Goal: Task Accomplishment & Management: Use online tool/utility

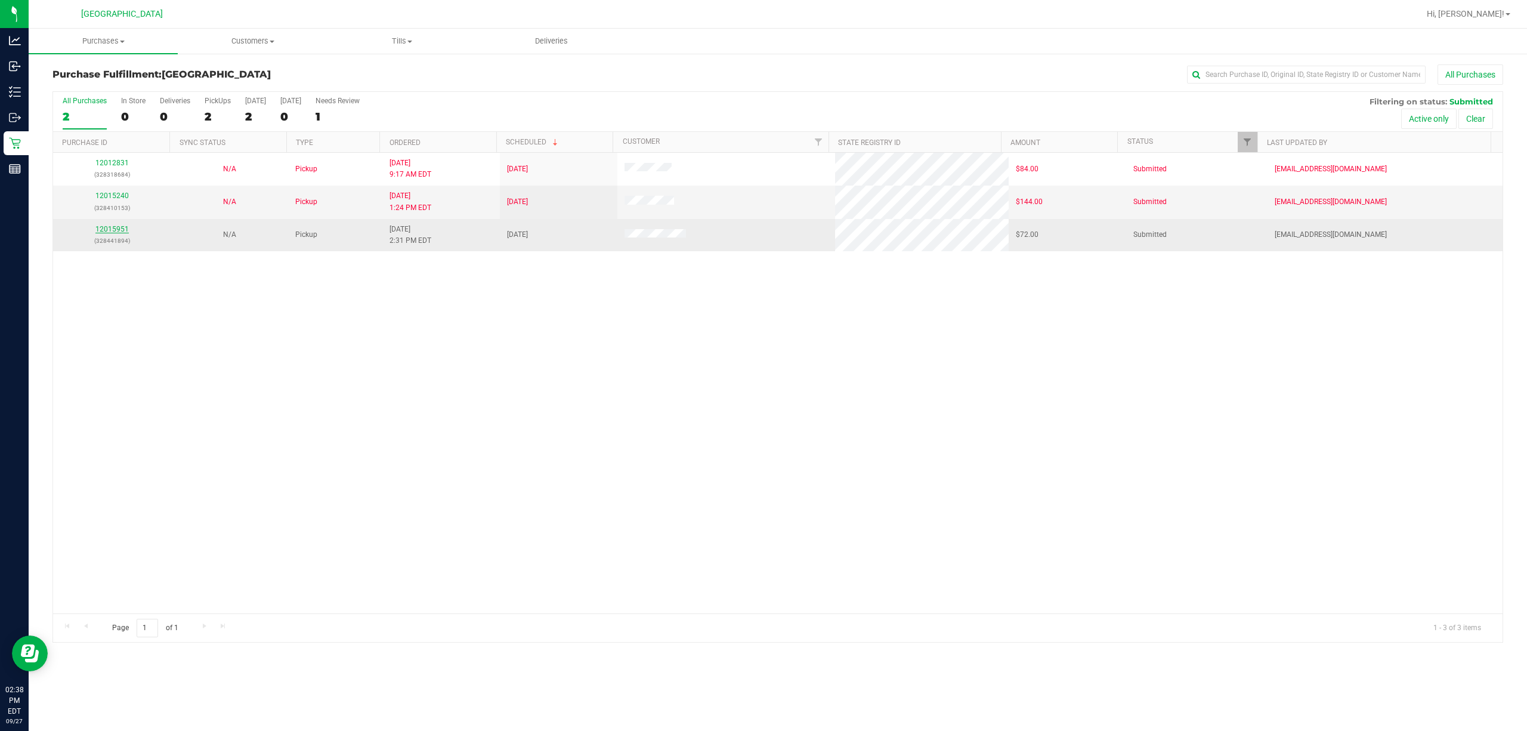
click at [120, 227] on link "12015951" at bounding box center [111, 229] width 33 height 8
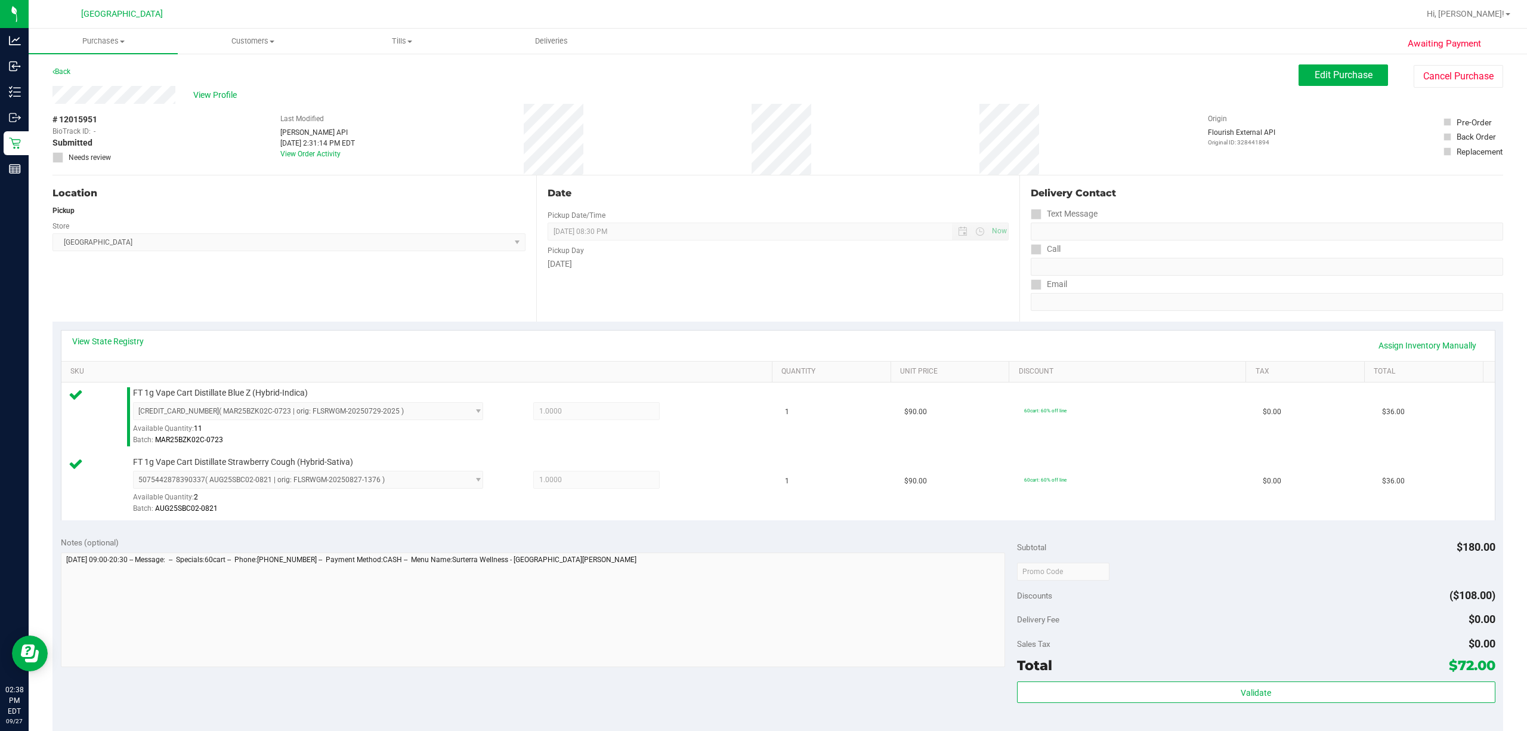
scroll to position [315, 0]
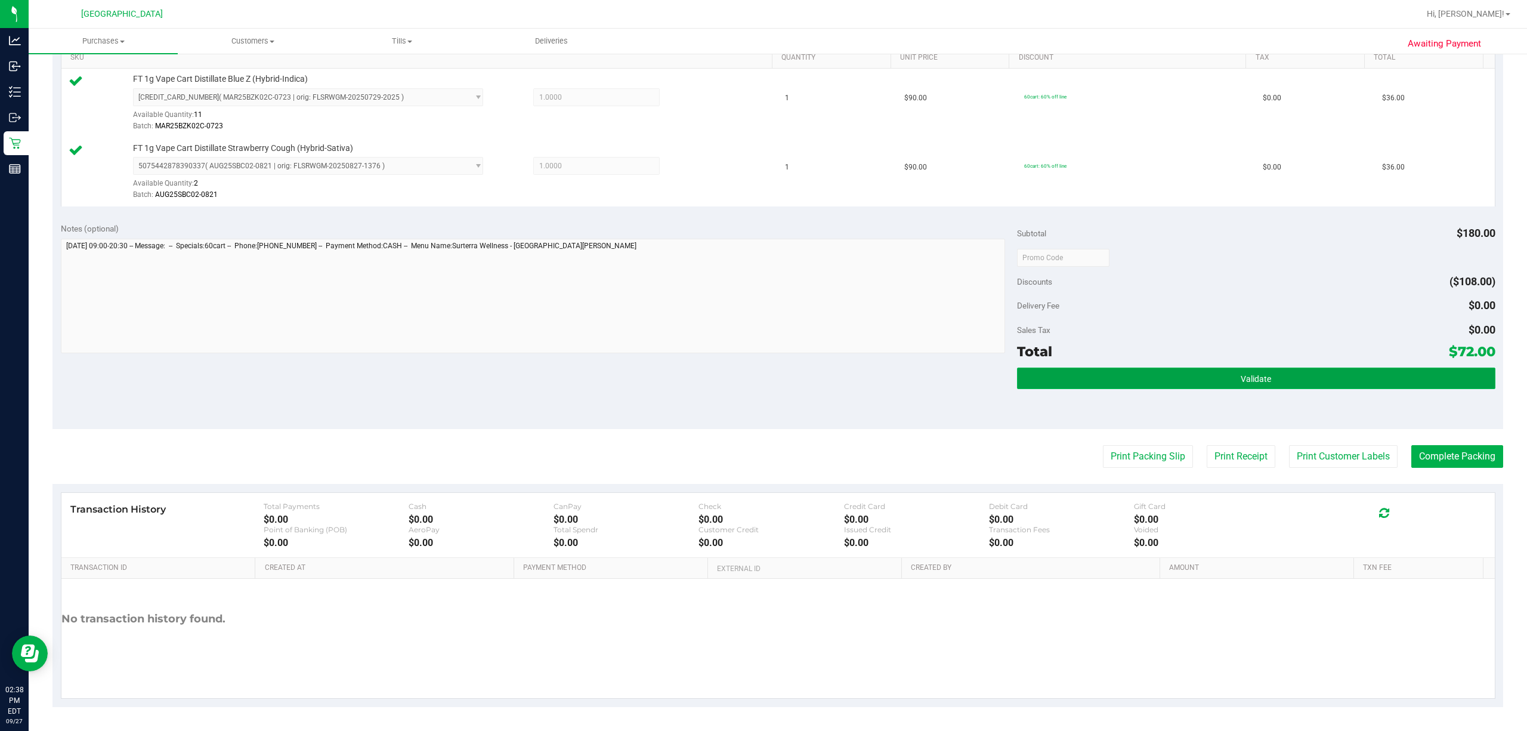
click at [1132, 380] on button "Validate" at bounding box center [1256, 377] width 478 height 21
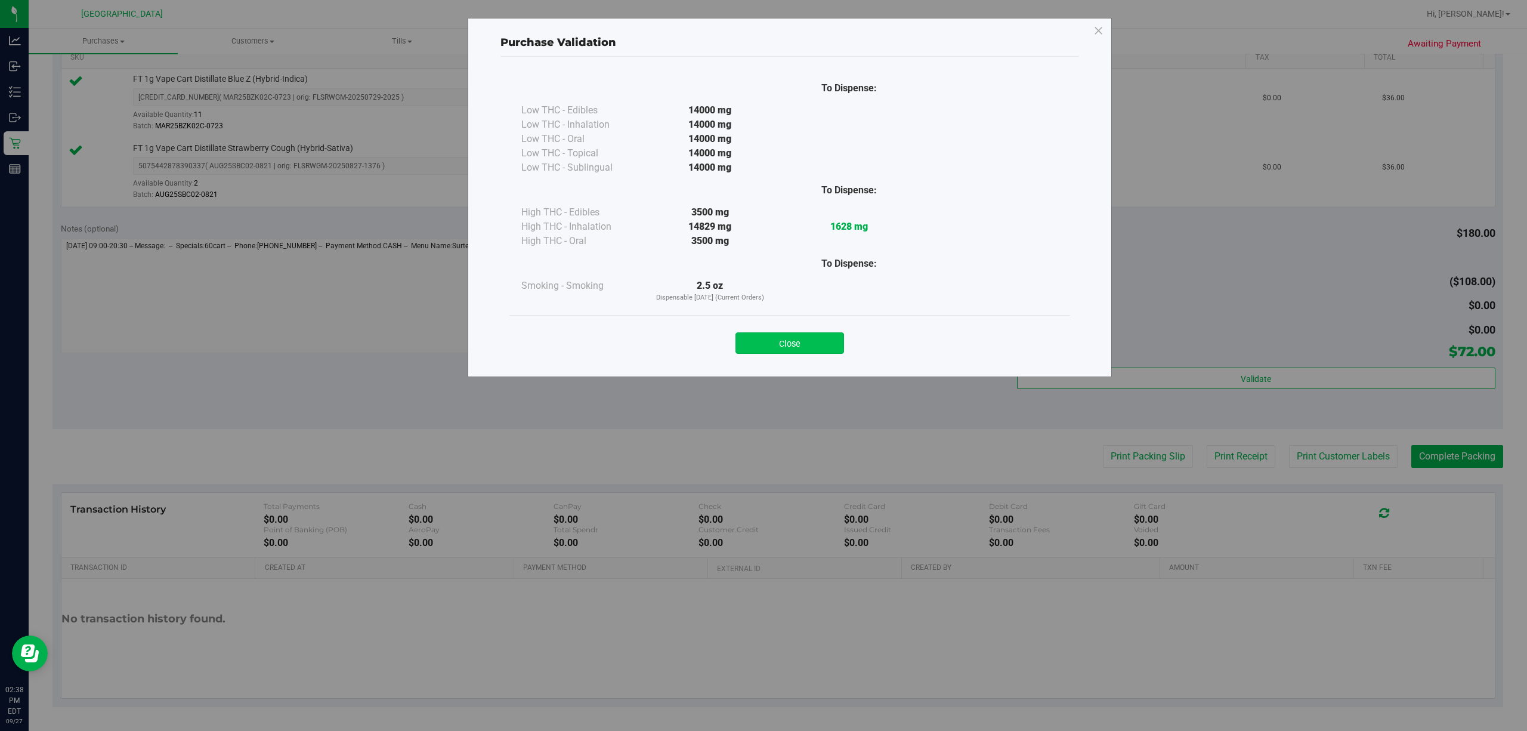
click at [790, 337] on button "Close" at bounding box center [789, 342] width 109 height 21
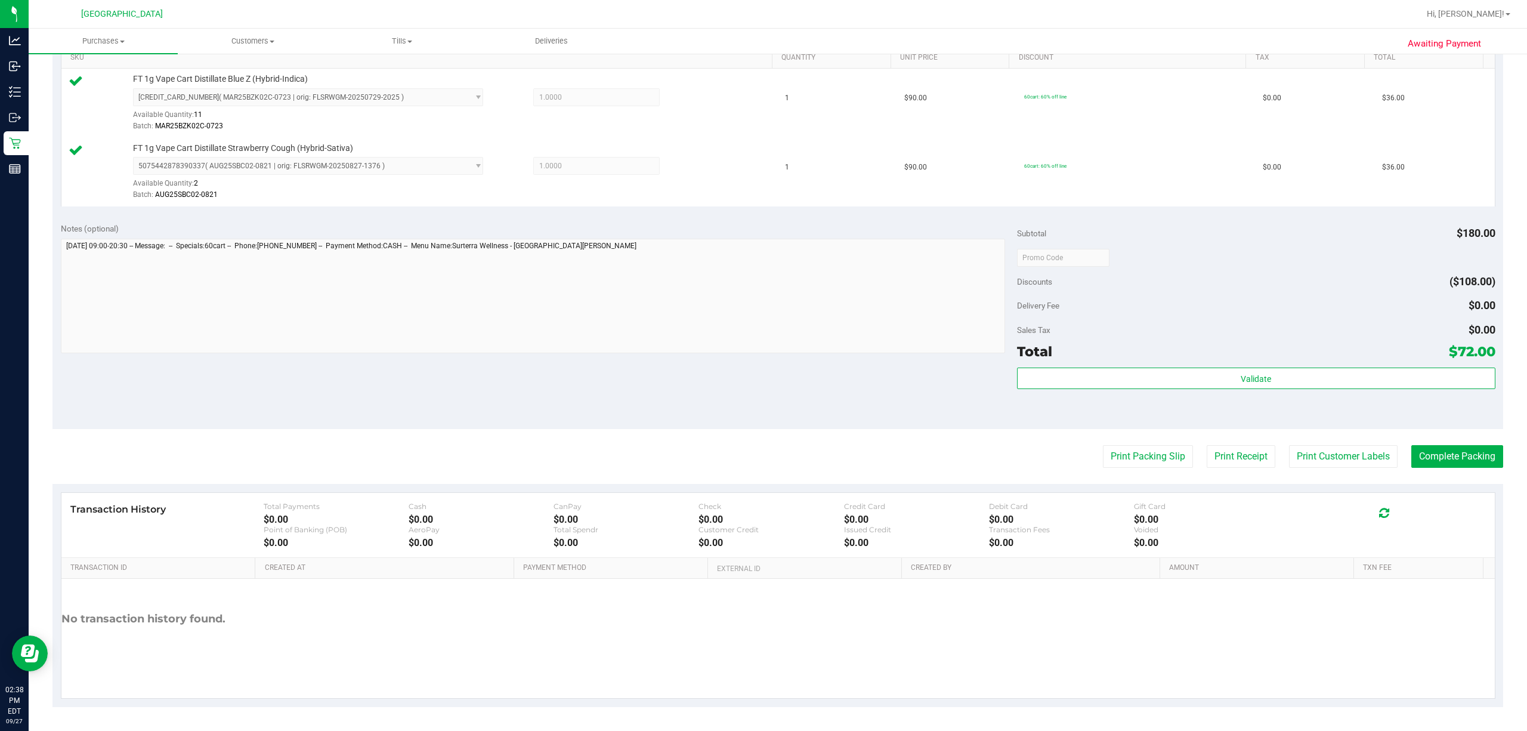
click at [1122, 470] on purchase-details "Back Edit Purchase Cancel Purchase View Profile # 12015951 BioTrack ID: - Submi…" at bounding box center [777, 229] width 1450 height 956
click at [1124, 462] on button "Print Packing Slip" at bounding box center [1148, 456] width 90 height 23
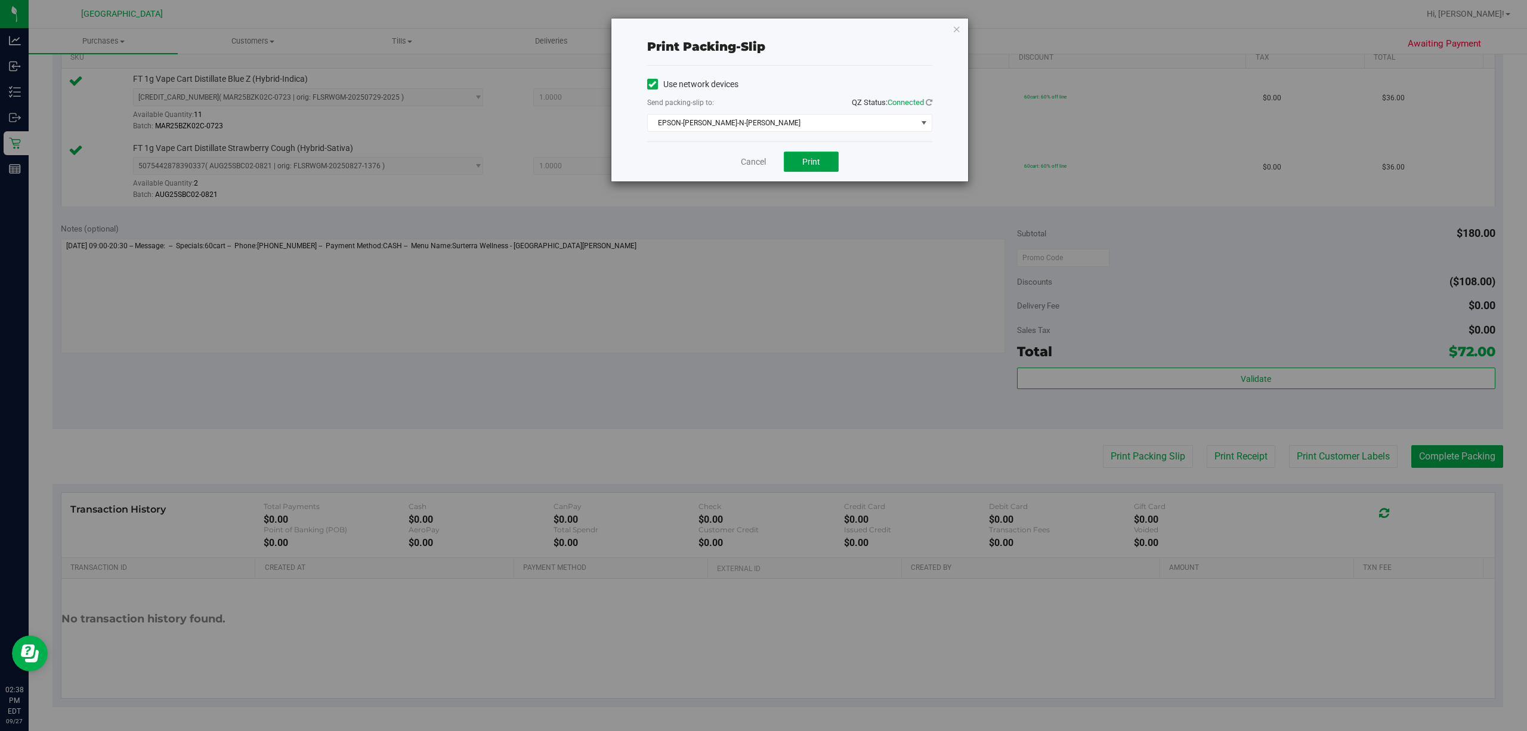
click at [806, 154] on button "Print" at bounding box center [811, 161] width 55 height 20
click at [748, 168] on link "Cancel" at bounding box center [753, 162] width 25 height 13
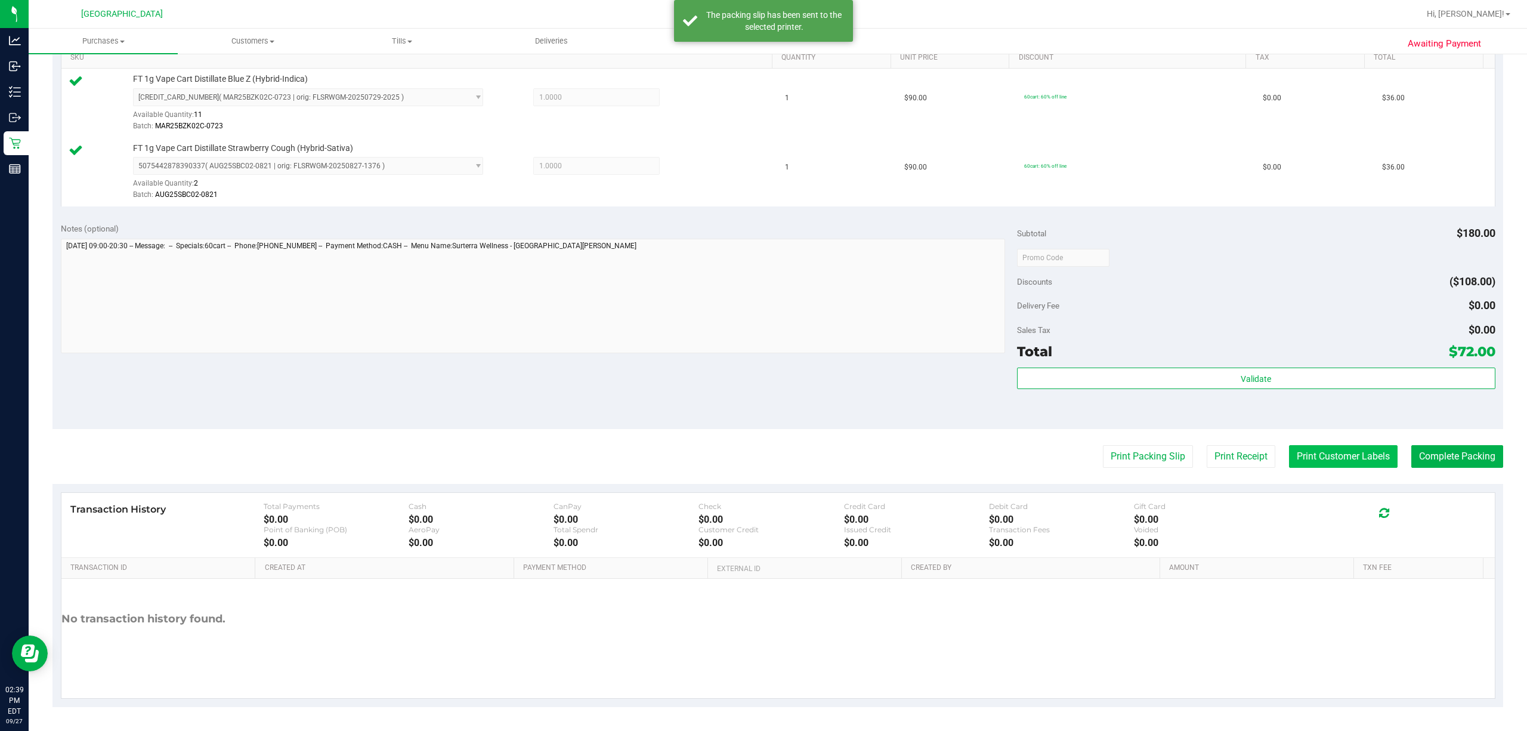
click at [1306, 448] on button "Print Customer Labels" at bounding box center [1343, 456] width 109 height 23
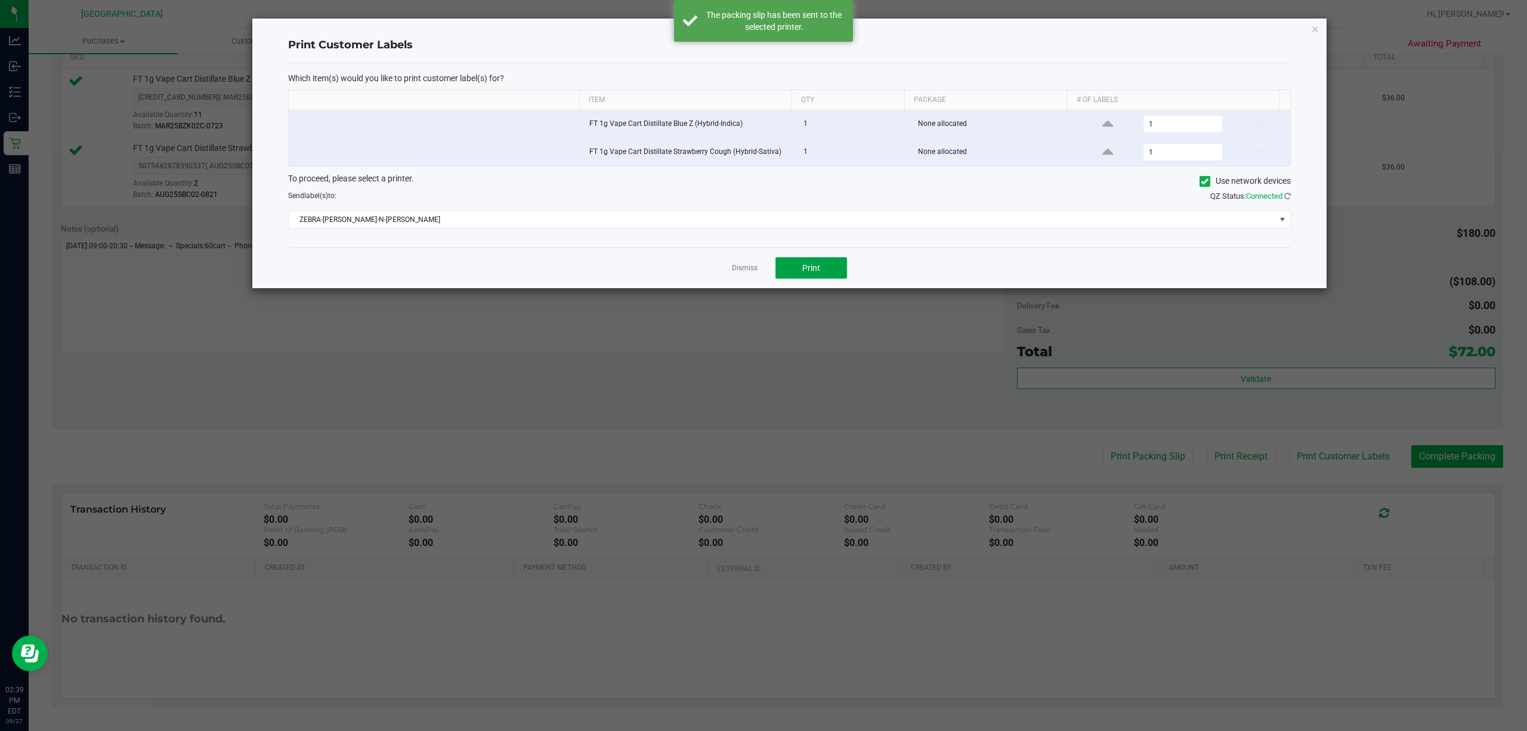
click at [786, 272] on button "Print" at bounding box center [811, 267] width 72 height 21
click at [733, 272] on link "Dismiss" at bounding box center [745, 268] width 26 height 10
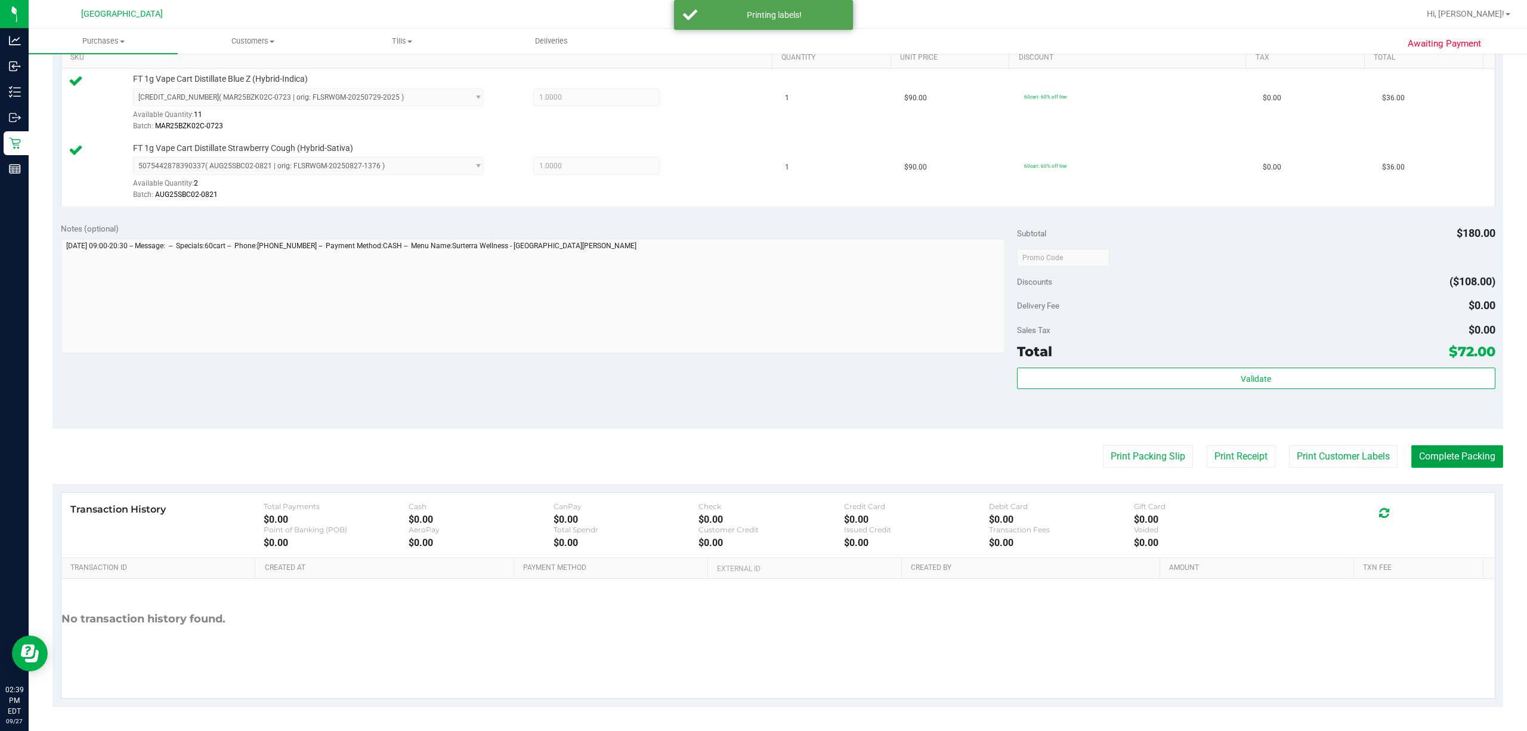
click at [1428, 459] on button "Complete Packing" at bounding box center [1457, 456] width 92 height 23
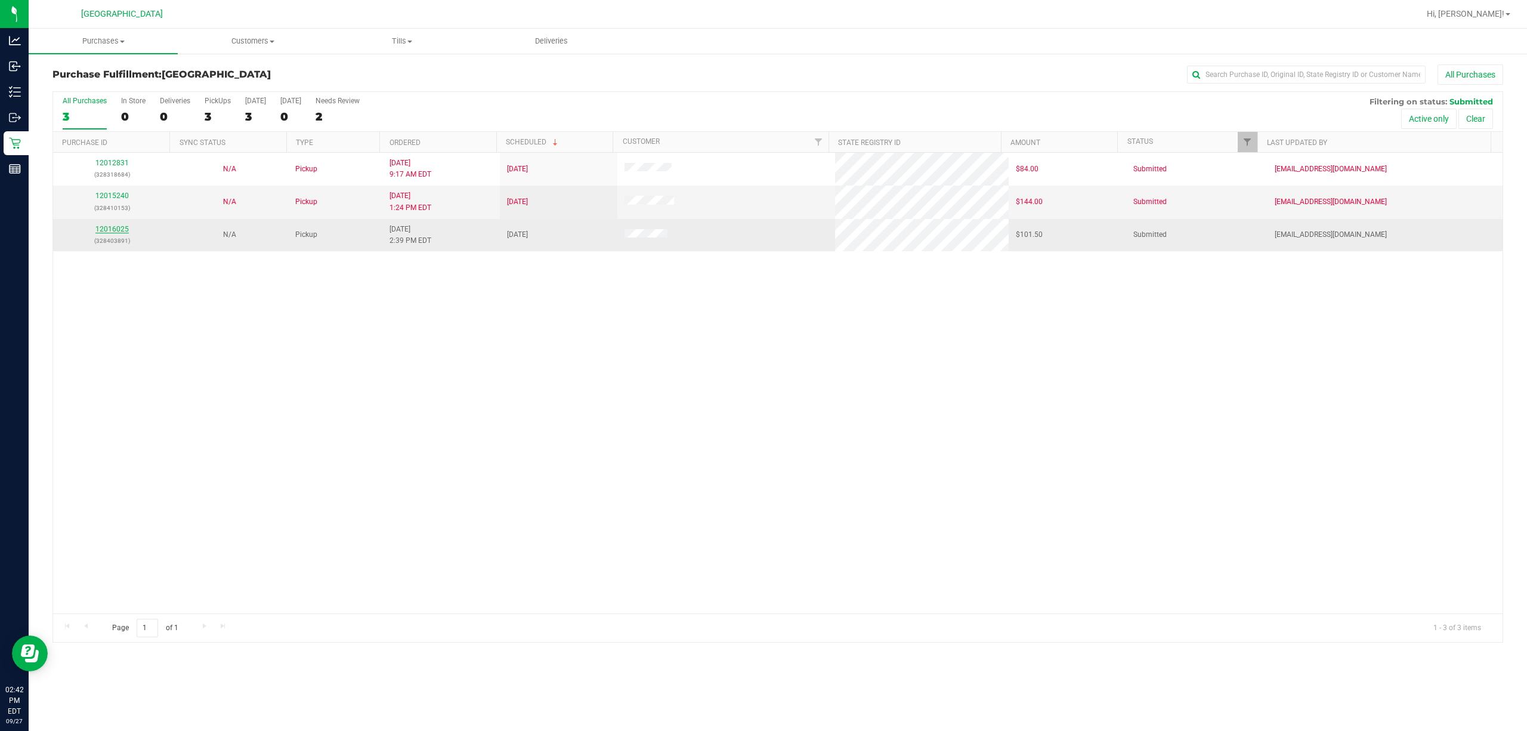
click at [109, 231] on link "12016025" at bounding box center [111, 229] width 33 height 8
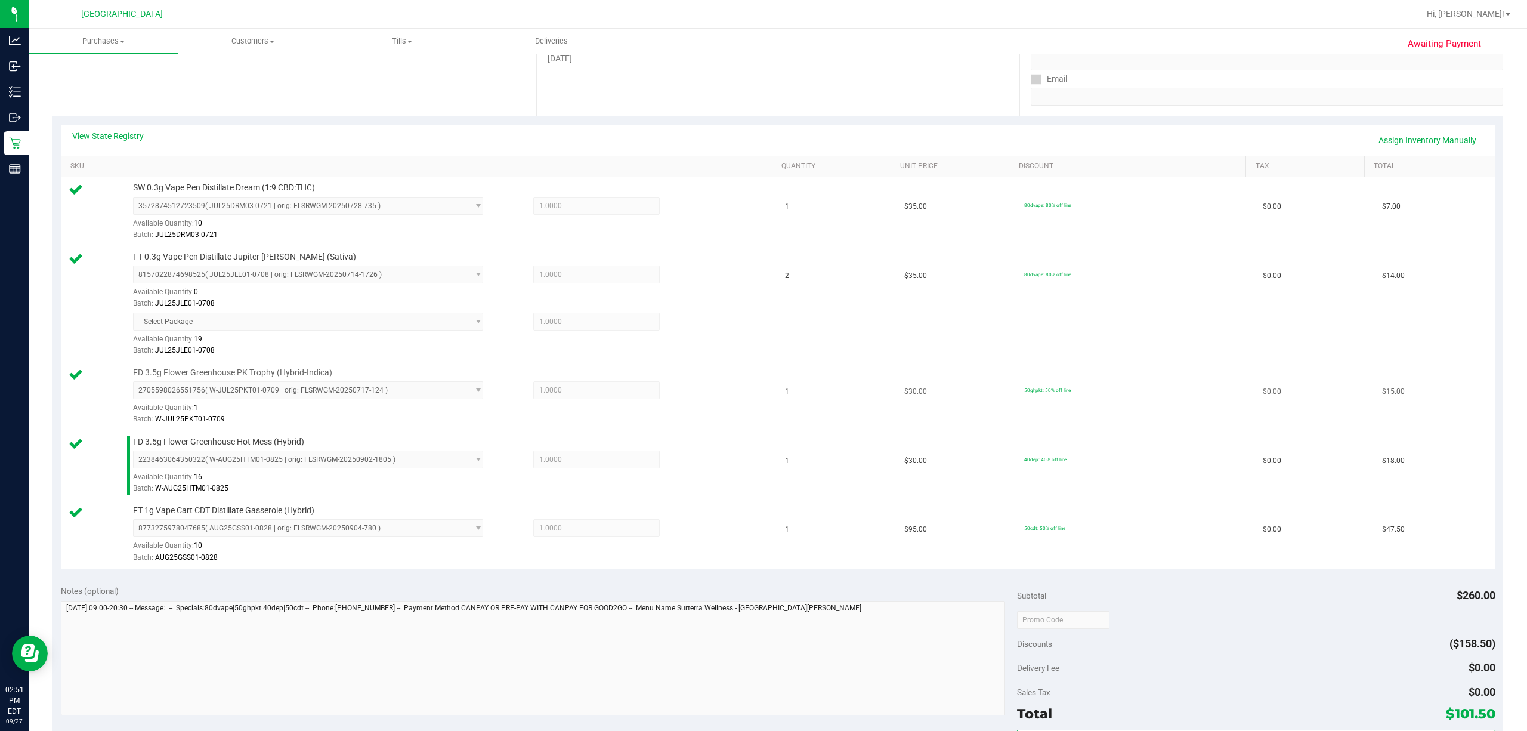
scroll to position [397, 0]
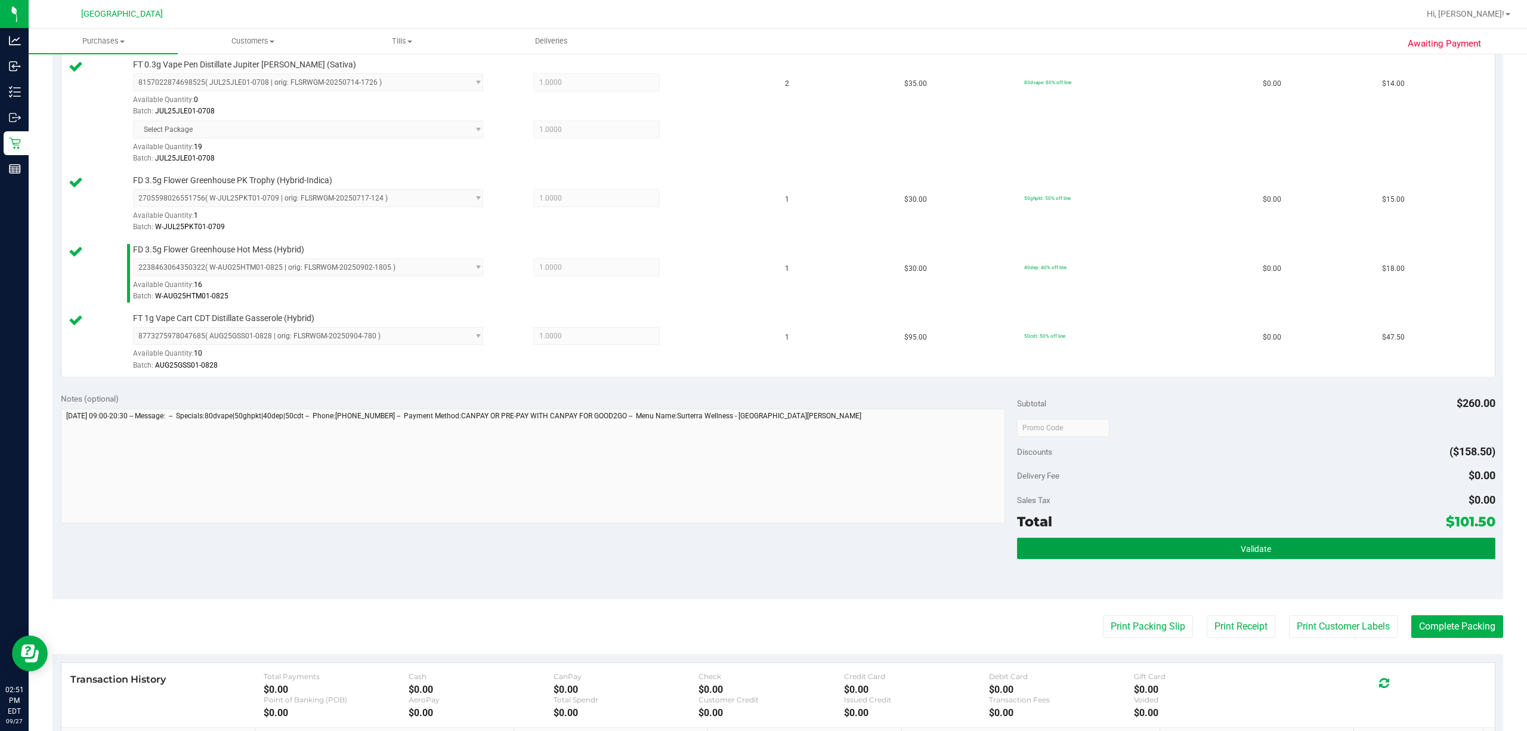
click at [1277, 558] on button "Validate" at bounding box center [1256, 547] width 478 height 21
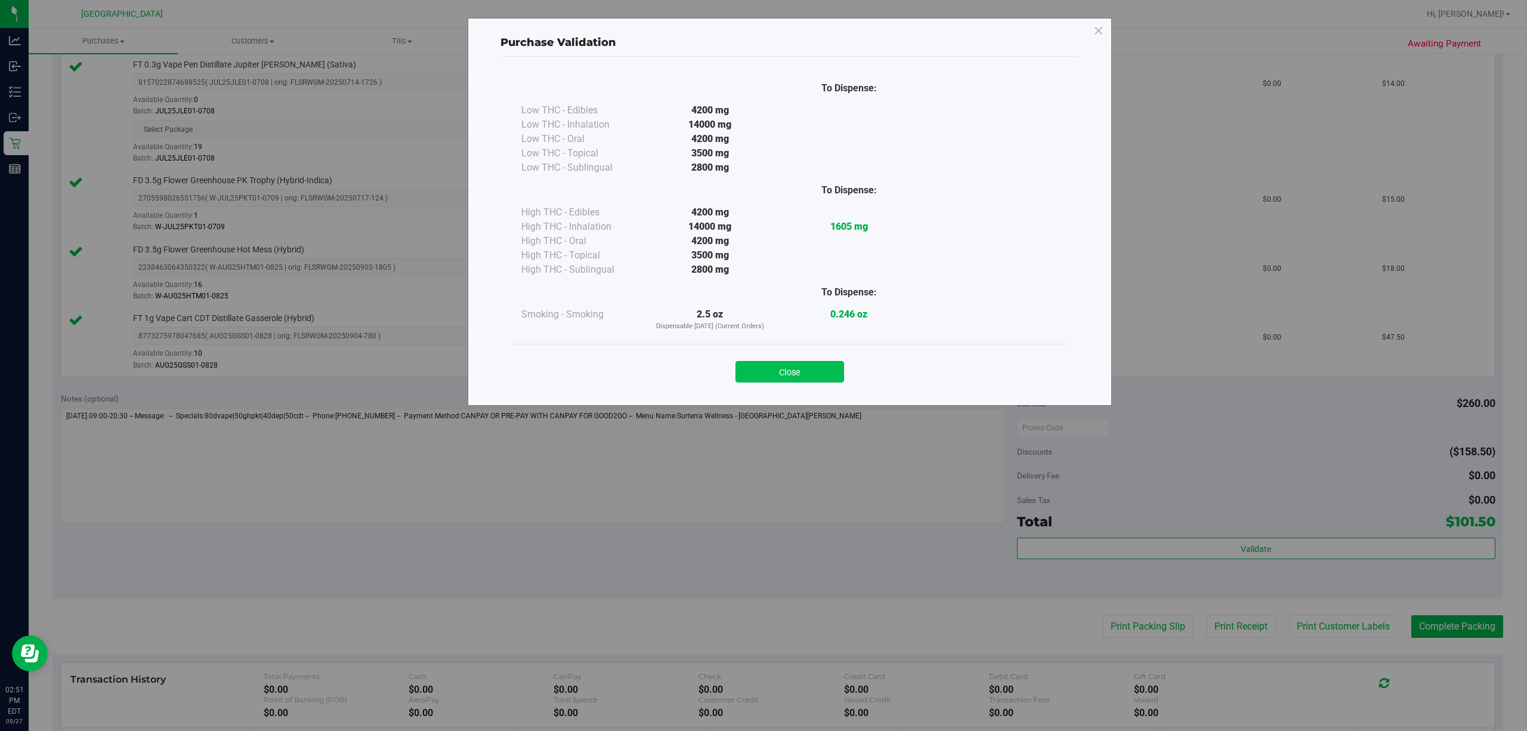
click at [793, 370] on button "Close" at bounding box center [789, 371] width 109 height 21
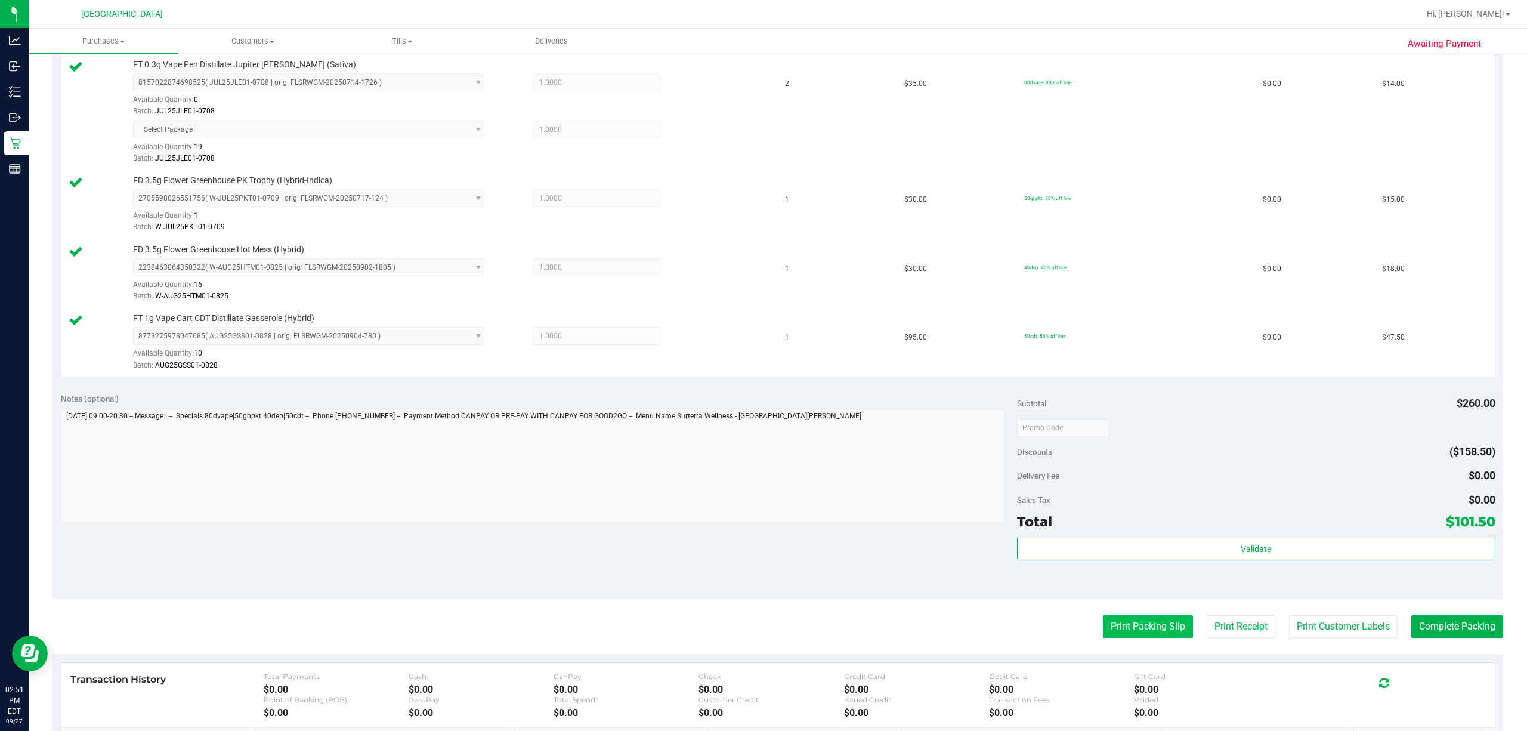
click at [1121, 630] on button "Print Packing Slip" at bounding box center [1148, 626] width 90 height 23
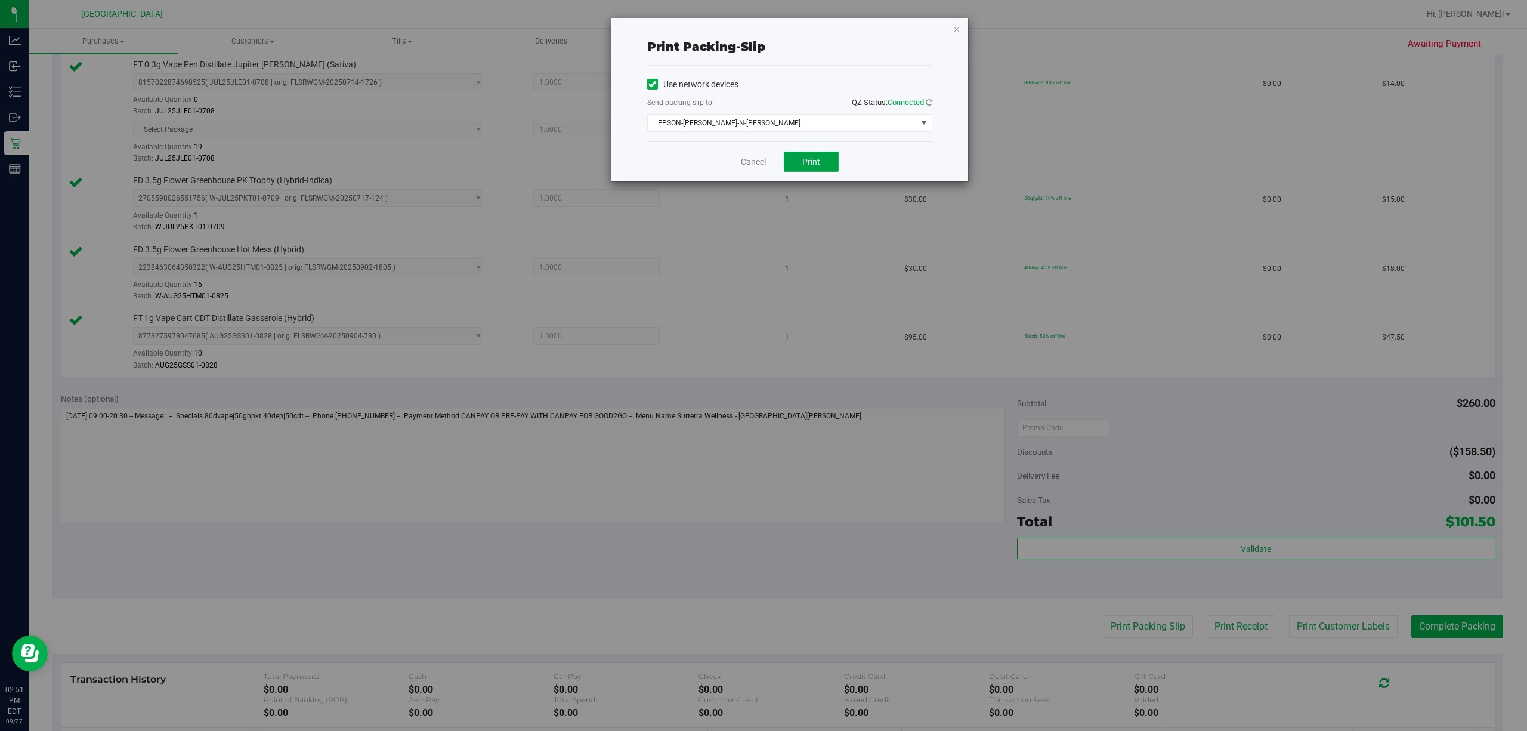
click at [797, 163] on button "Print" at bounding box center [811, 161] width 55 height 20
click at [747, 167] on link "Cancel" at bounding box center [753, 162] width 25 height 13
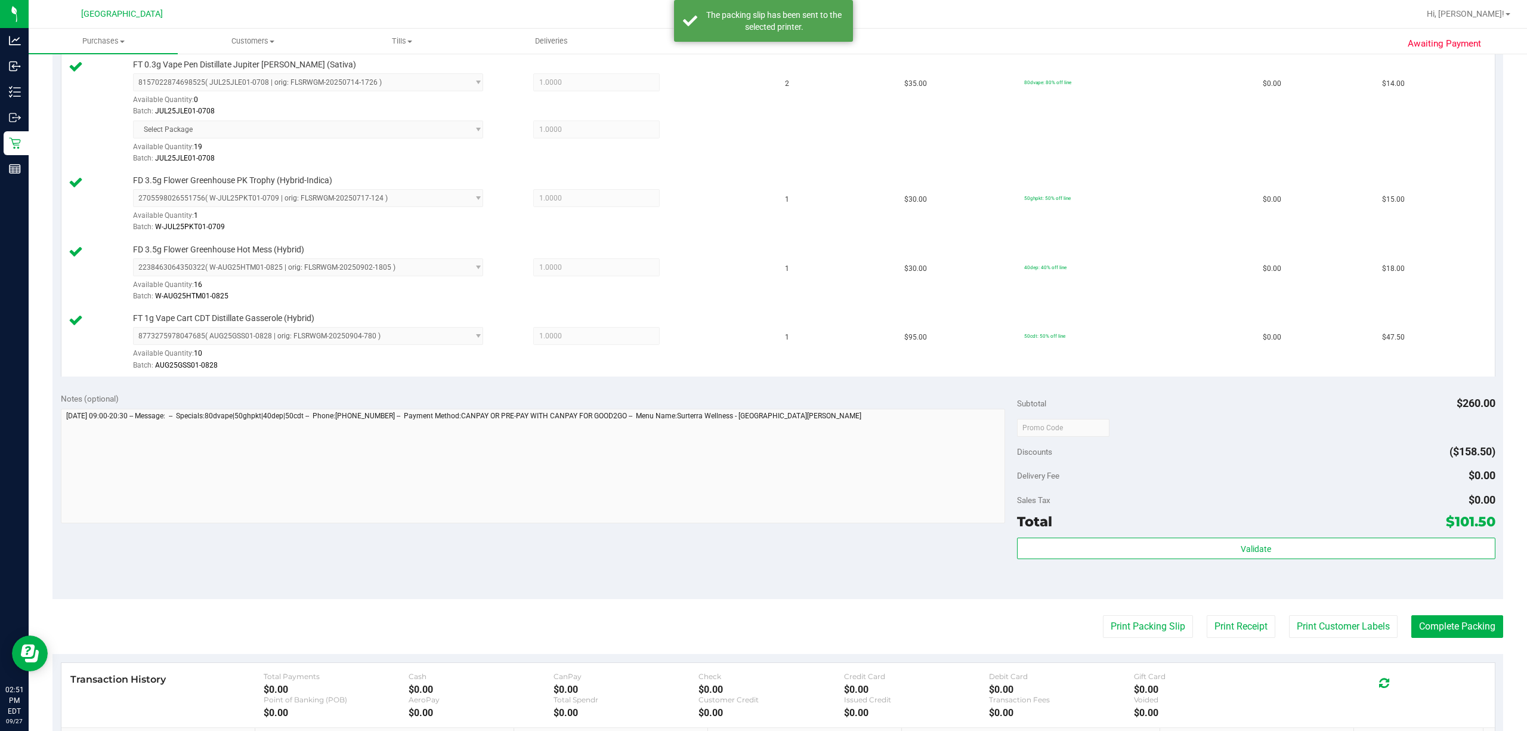
click at [1320, 615] on purchase-details "Back Edit Purchase Cancel Purchase View Profile # 12016025 BioTrack ID: - Submi…" at bounding box center [777, 271] width 1450 height 1209
click at [1320, 621] on button "Print Customer Labels" at bounding box center [1343, 626] width 109 height 23
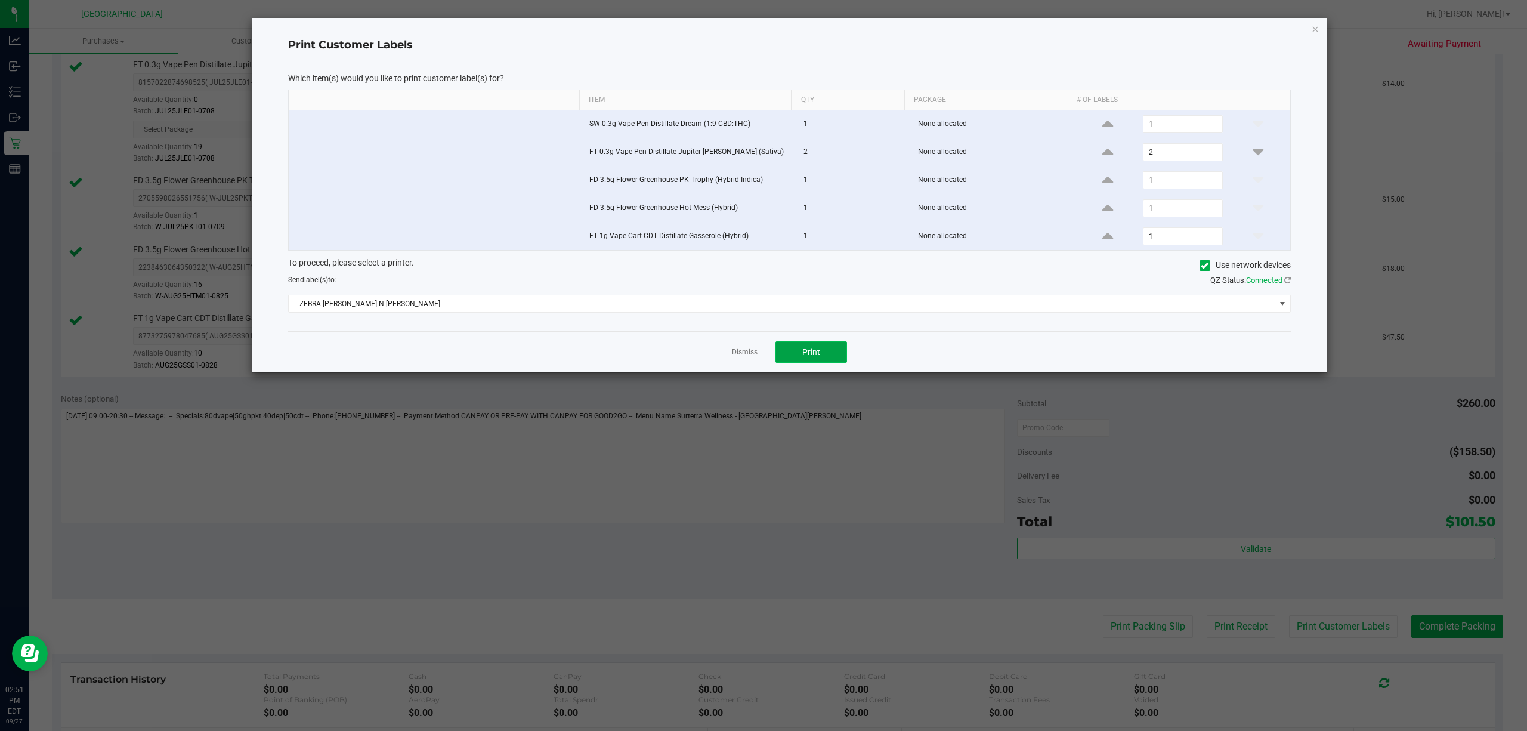
click at [790, 349] on button "Print" at bounding box center [811, 351] width 72 height 21
click at [738, 354] on link "Dismiss" at bounding box center [745, 352] width 26 height 10
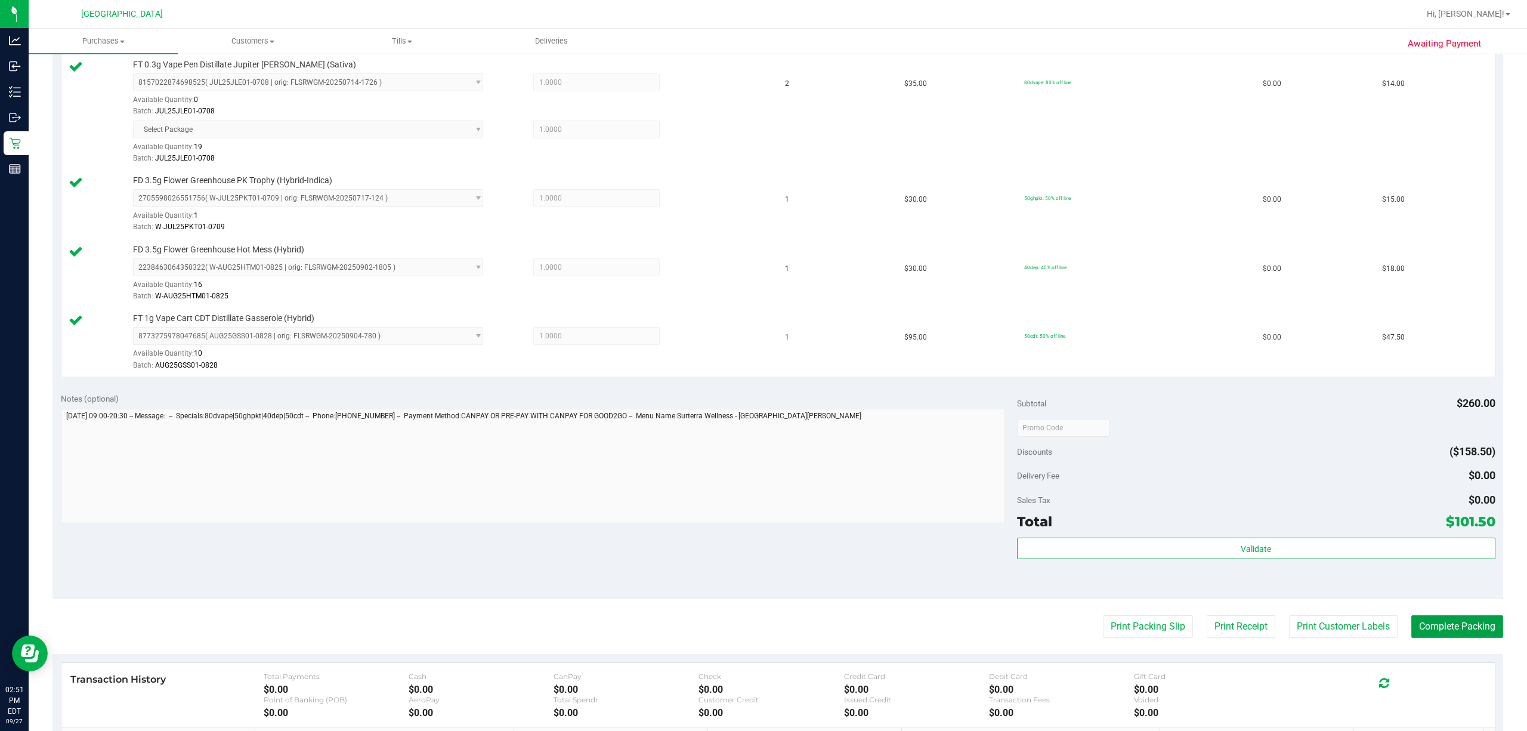
click at [1418, 626] on button "Complete Packing" at bounding box center [1457, 626] width 92 height 23
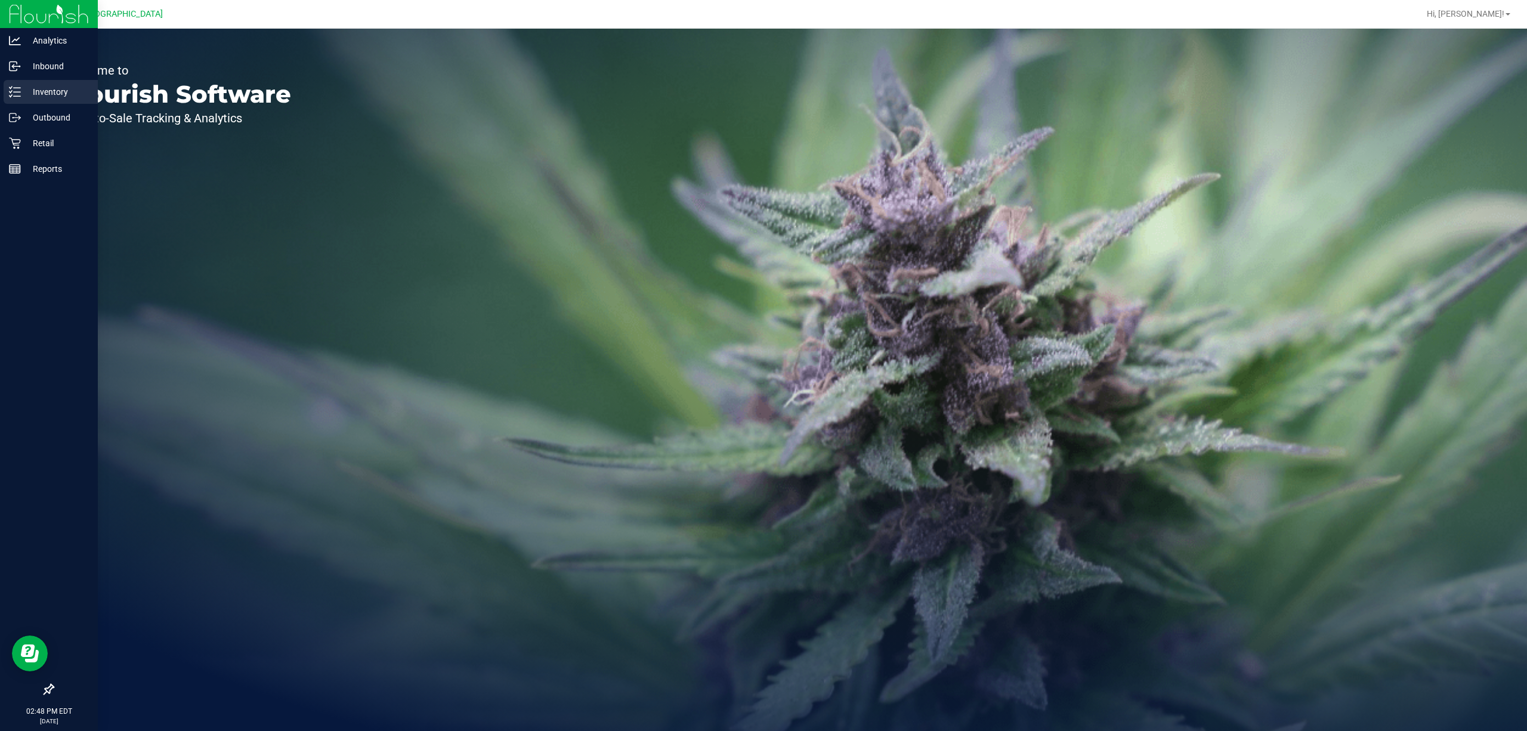
click at [42, 85] on p "Inventory" at bounding box center [57, 92] width 72 height 14
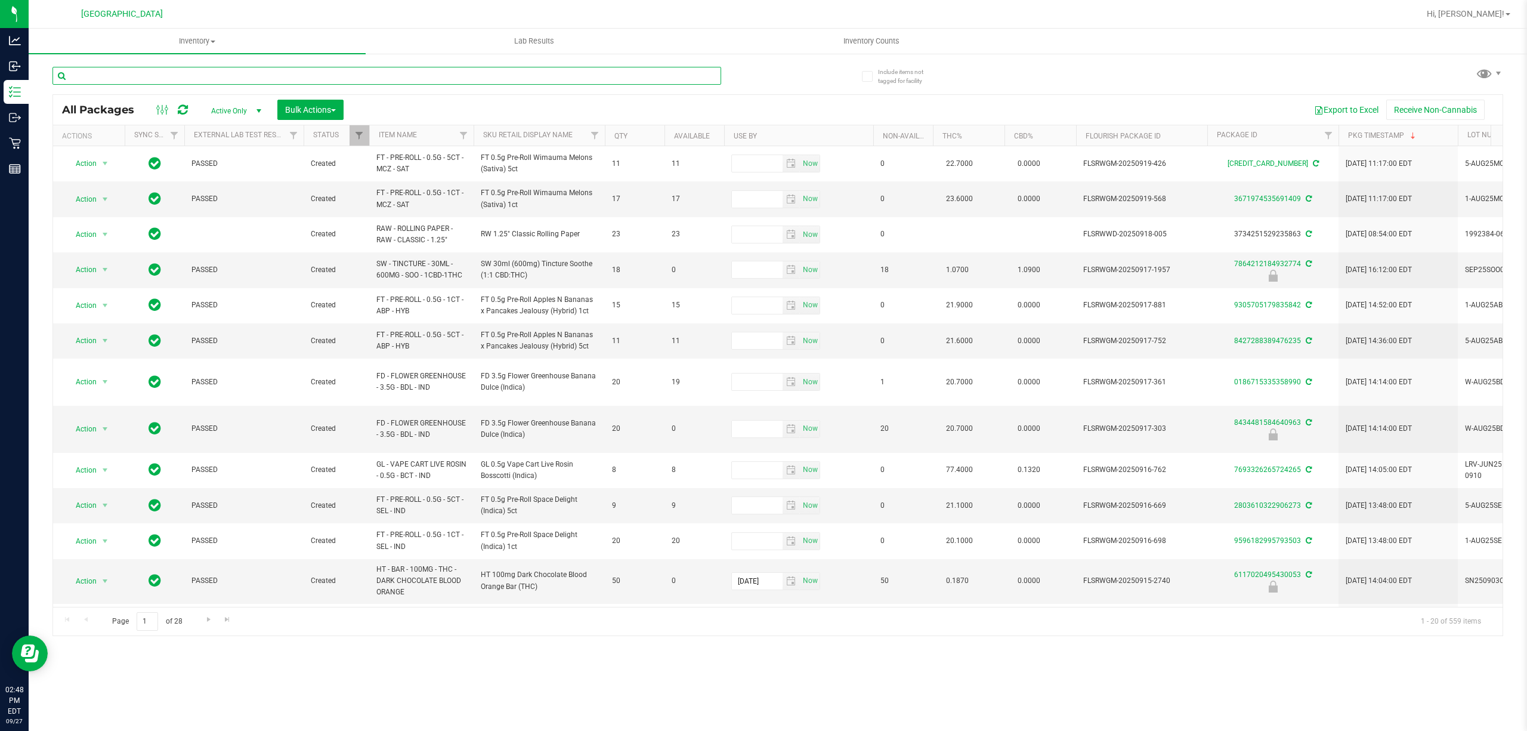
click at [196, 72] on input "text" at bounding box center [386, 76] width 668 height 18
type input "2056770356973233"
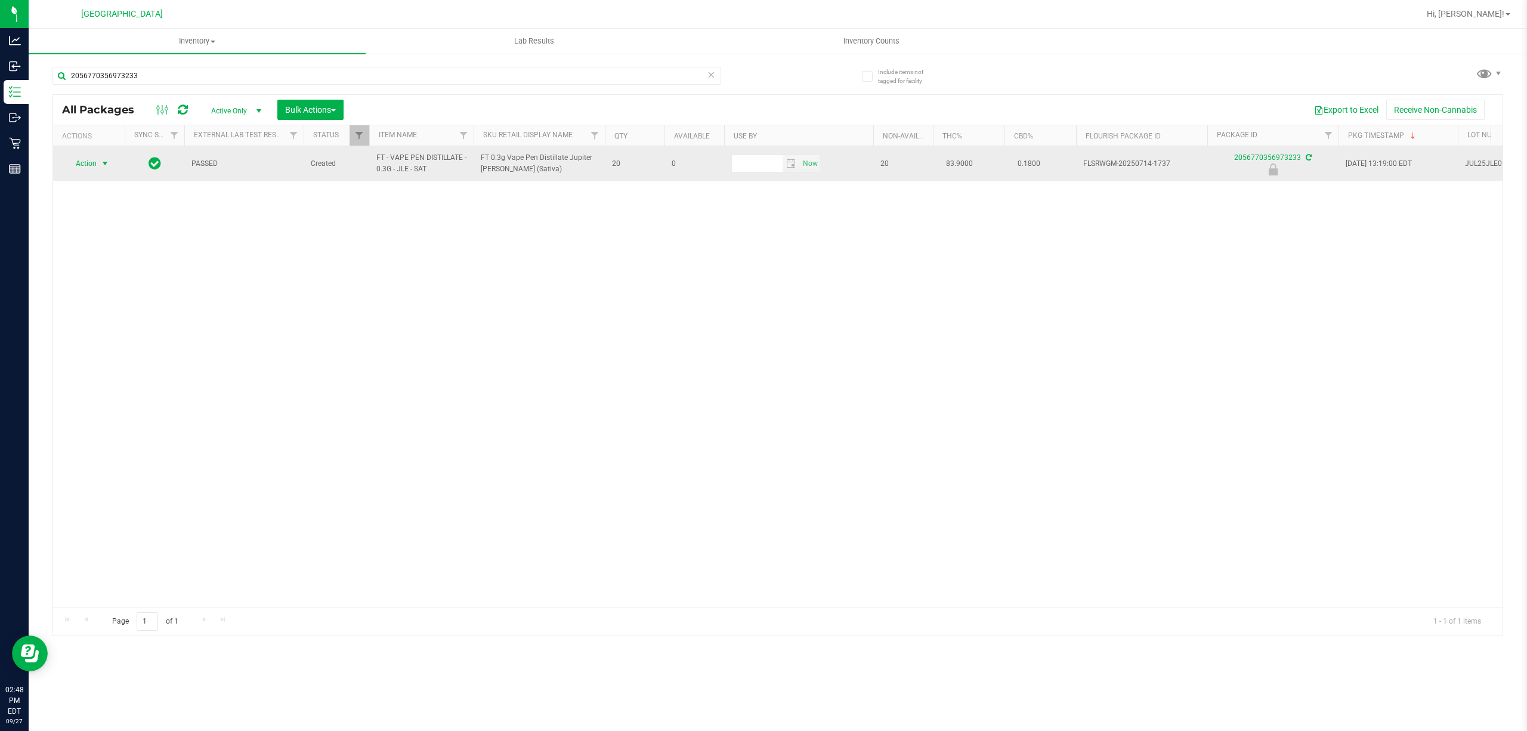
click at [96, 166] on span "Action" at bounding box center [81, 163] width 32 height 17
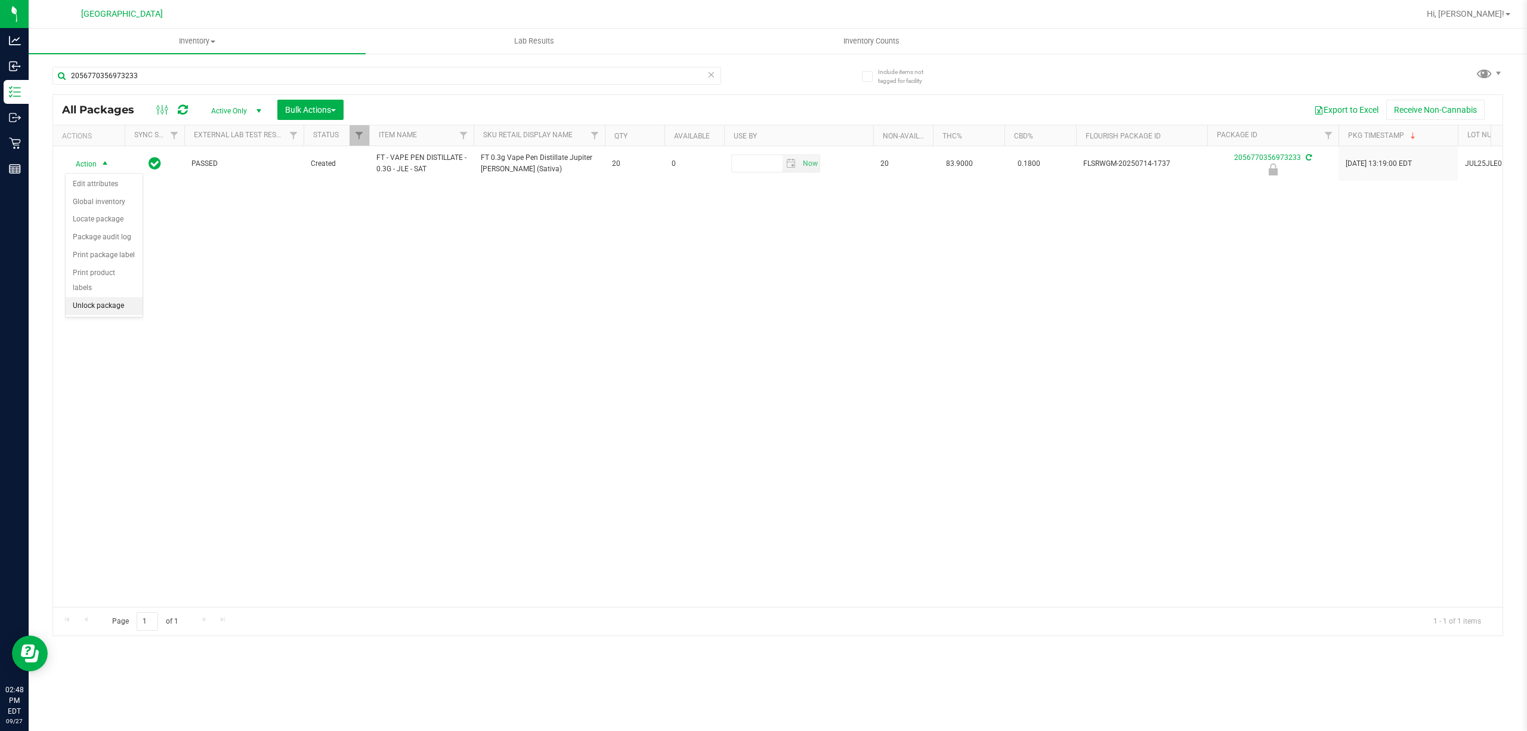
click at [99, 306] on li "Unlock package" at bounding box center [104, 306] width 77 height 18
